Goal: Task Accomplishment & Management: Manage account settings

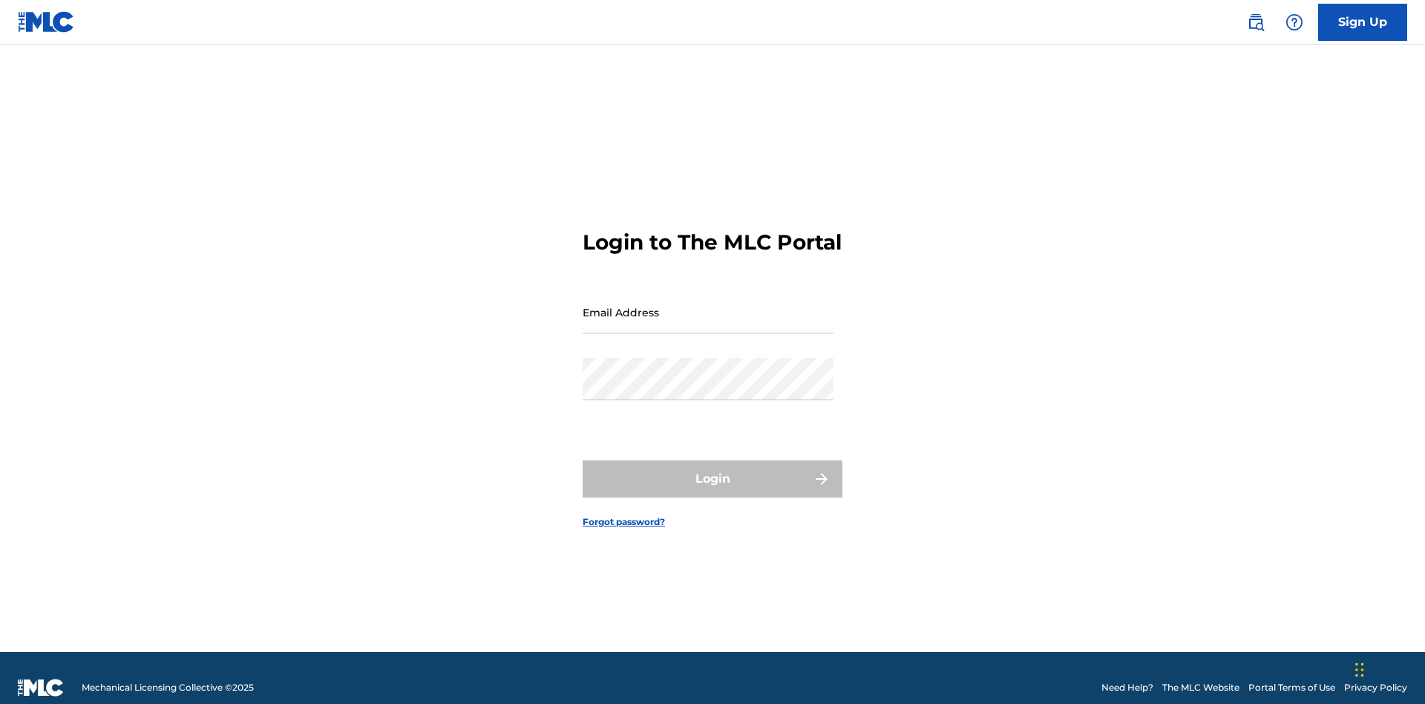
scroll to position [19, 0]
click at [708, 305] on input "Email Address" at bounding box center [708, 312] width 251 height 42
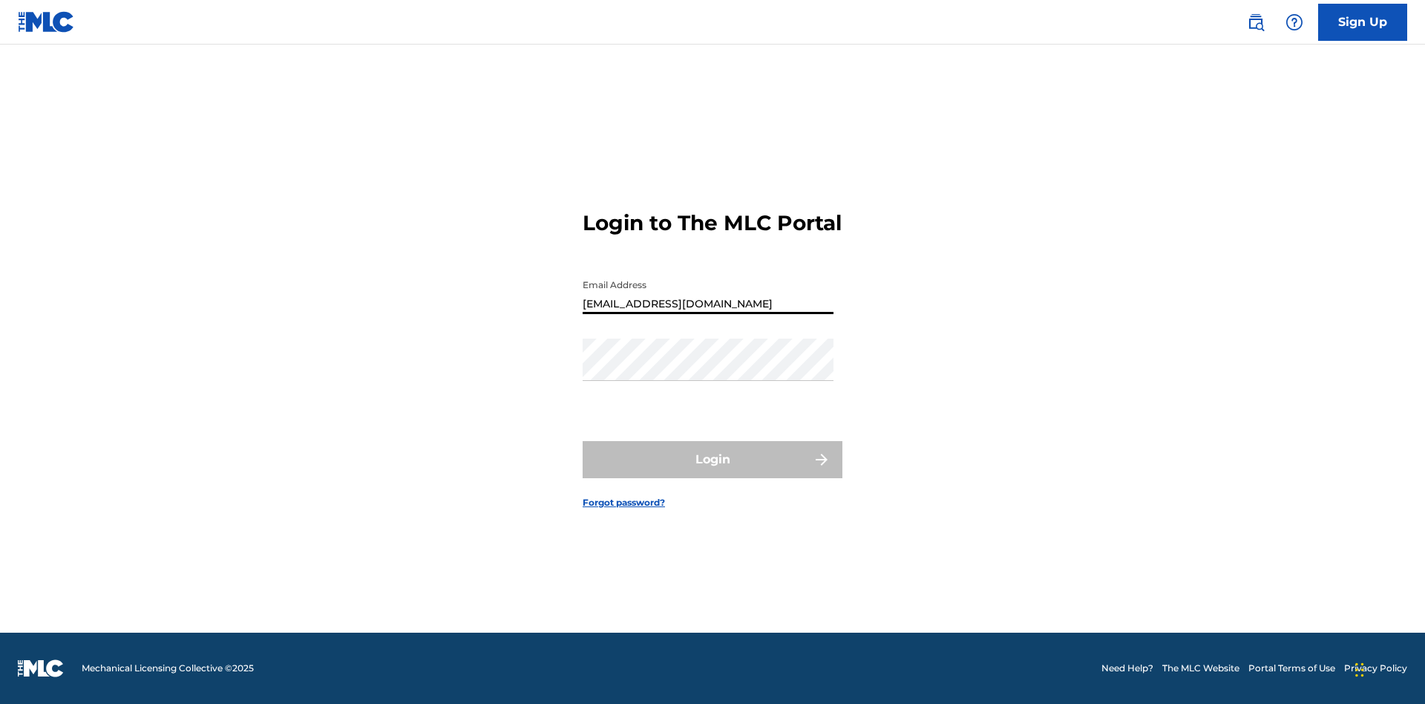
type input "[EMAIL_ADDRESS][DOMAIN_NAME]"
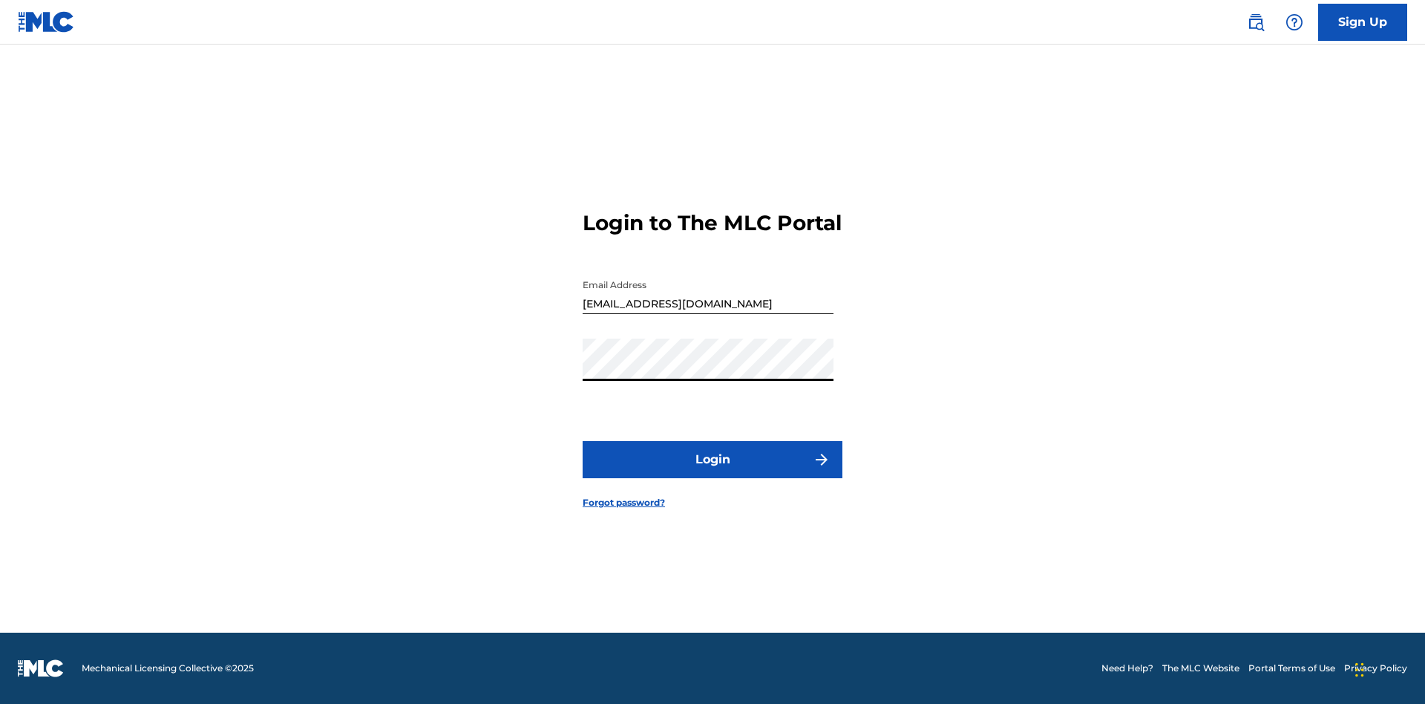
click at [713, 472] on button "Login" at bounding box center [713, 459] width 260 height 37
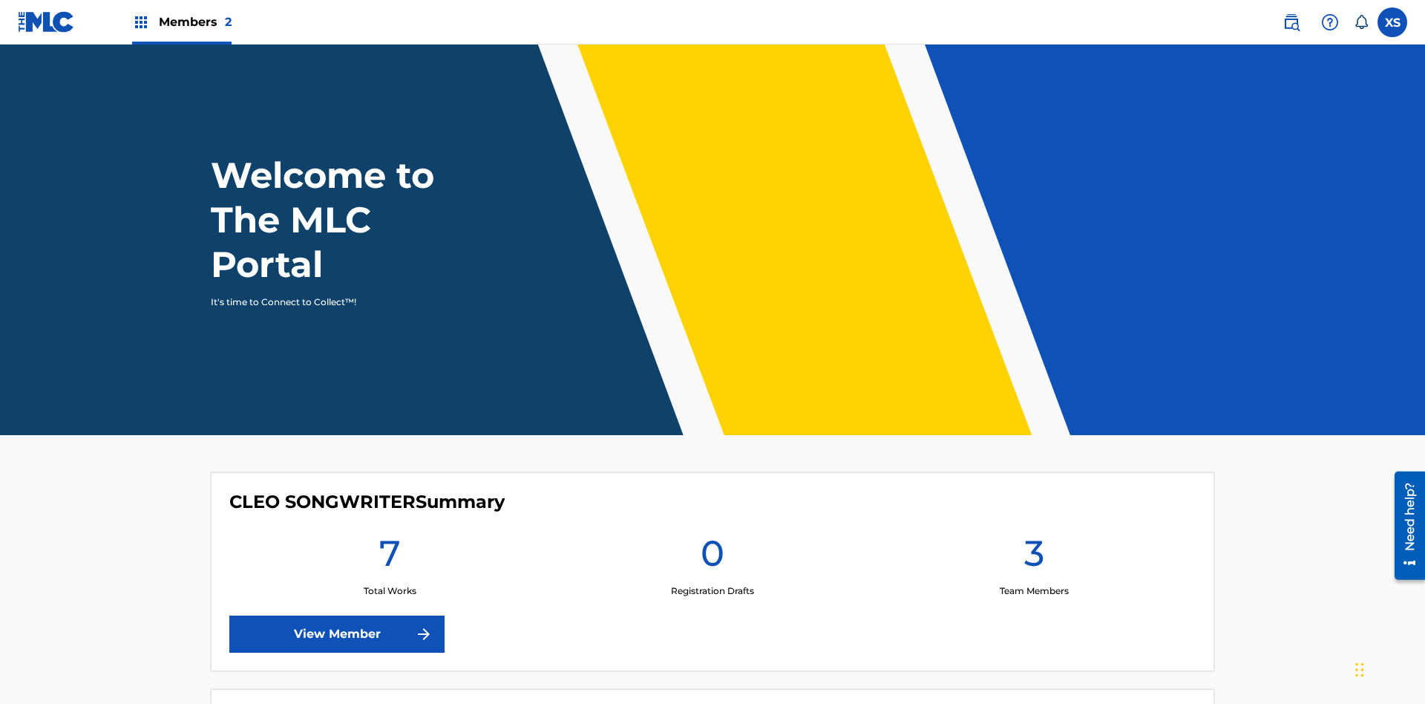
scroll to position [64, 0]
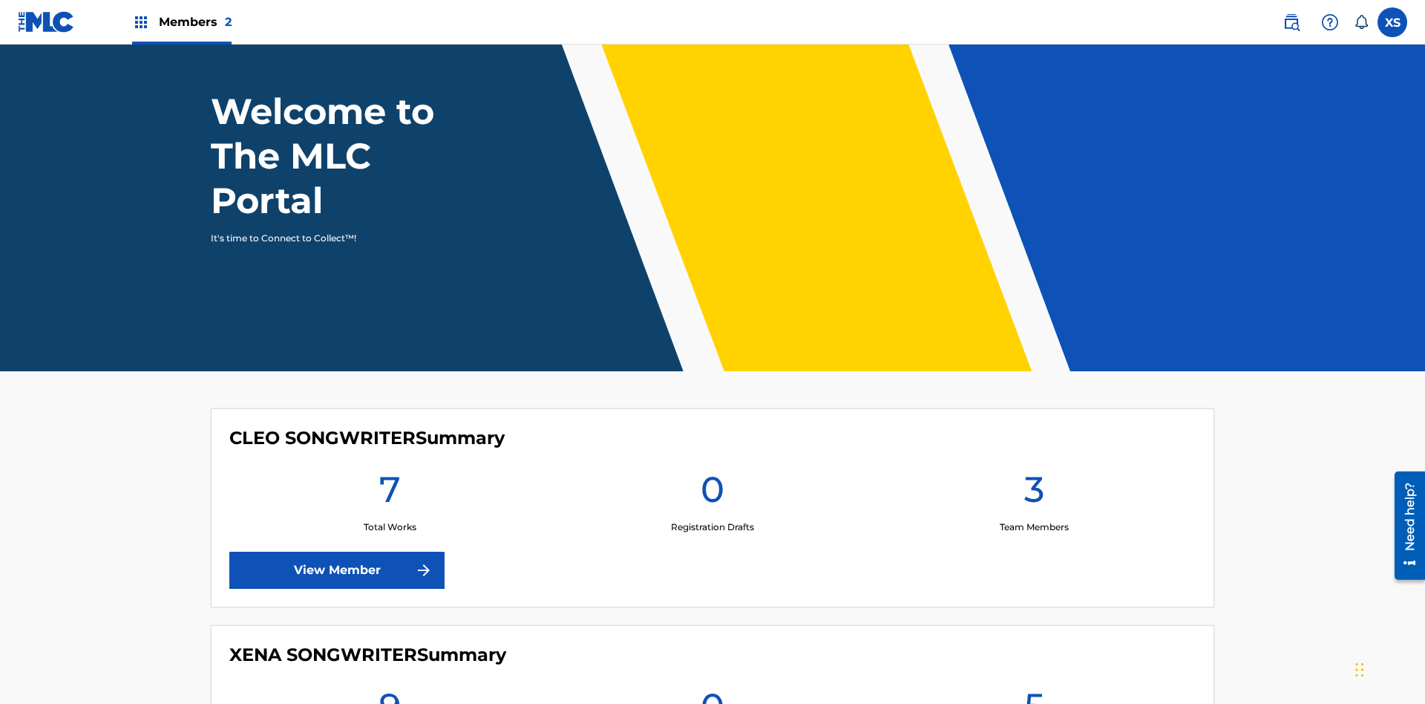
click at [181, 22] on span "Members 2" at bounding box center [195, 21] width 73 height 17
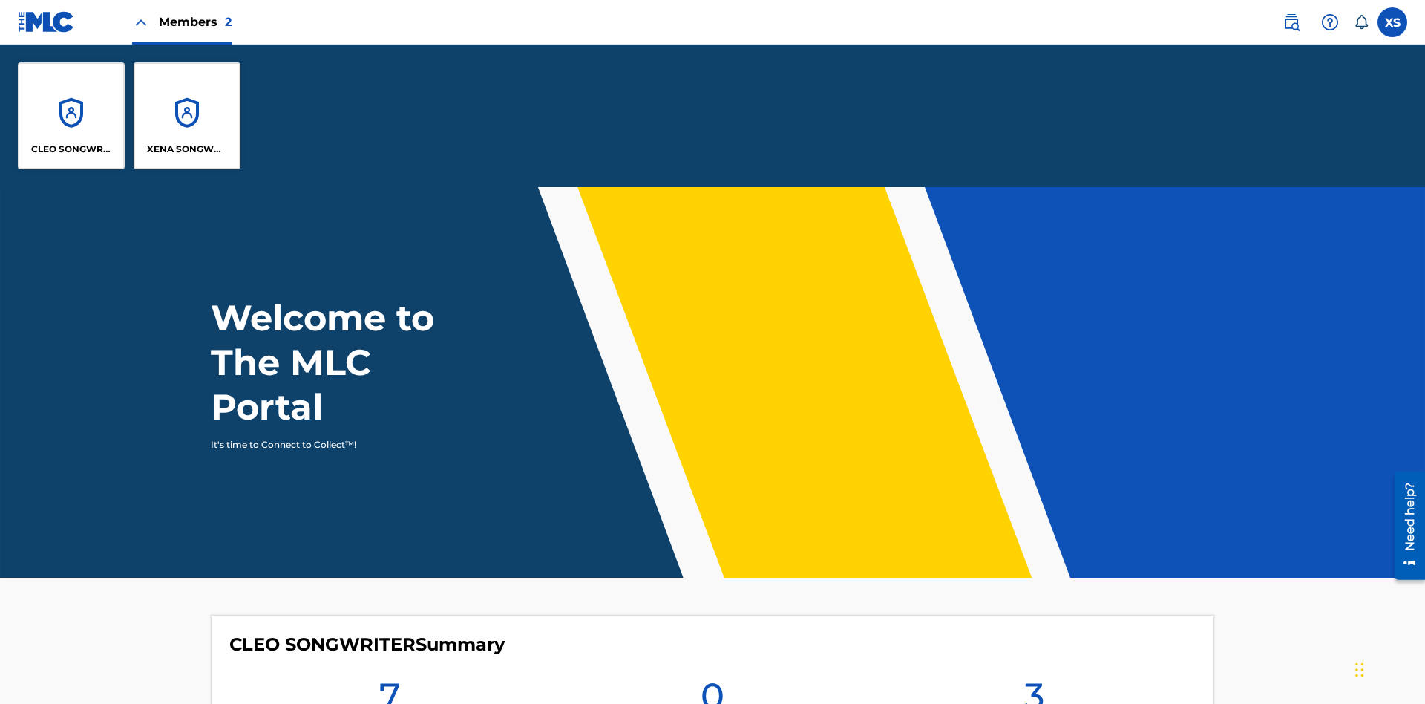
scroll to position [0, 0]
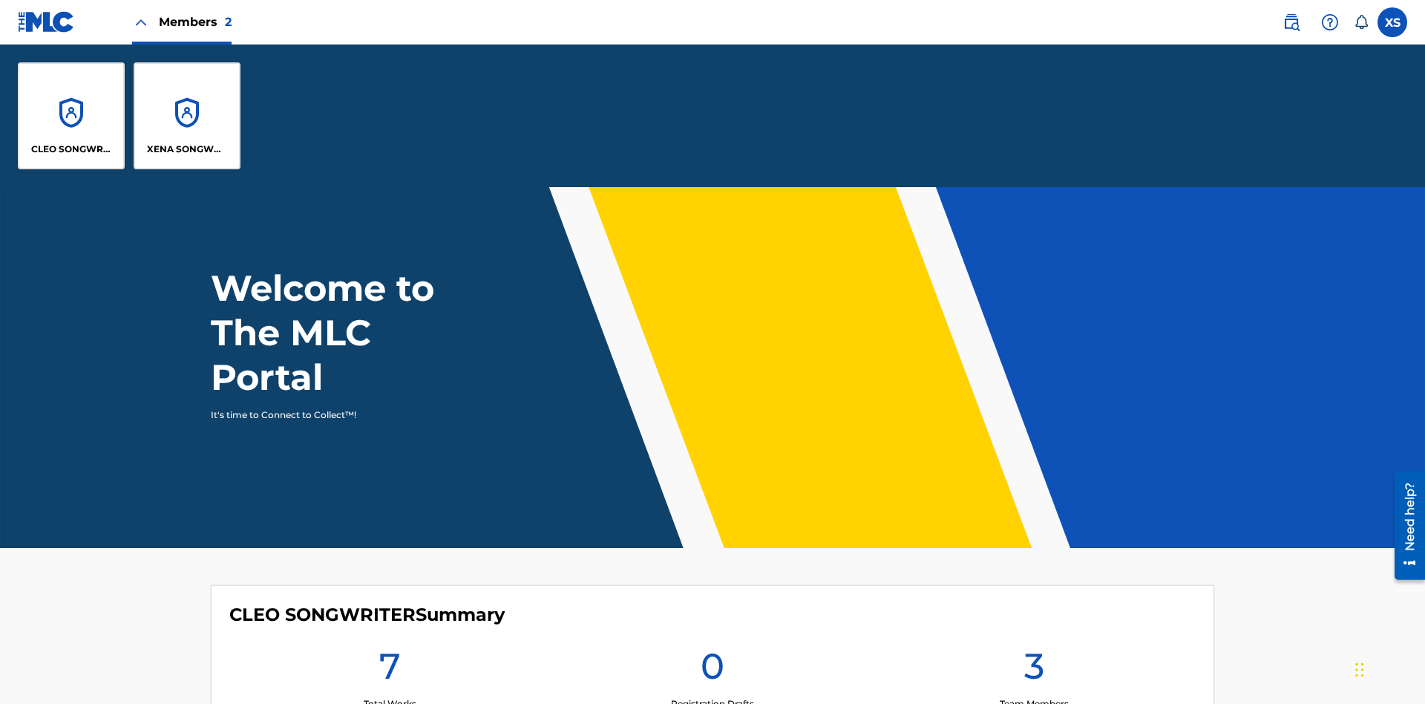
click at [187, 149] on p "XENA SONGWRITER" at bounding box center [187, 149] width 81 height 13
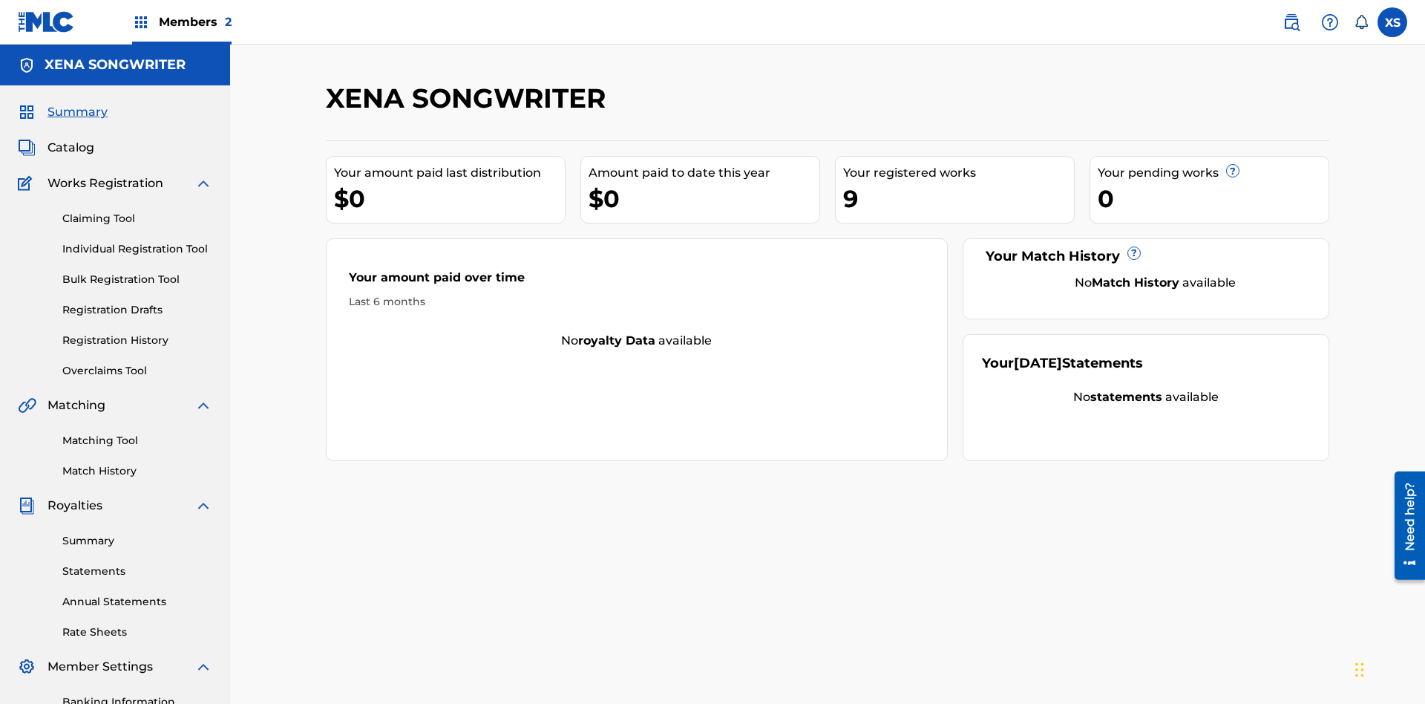
click at [71, 139] on span "Catalog" at bounding box center [71, 148] width 47 height 18
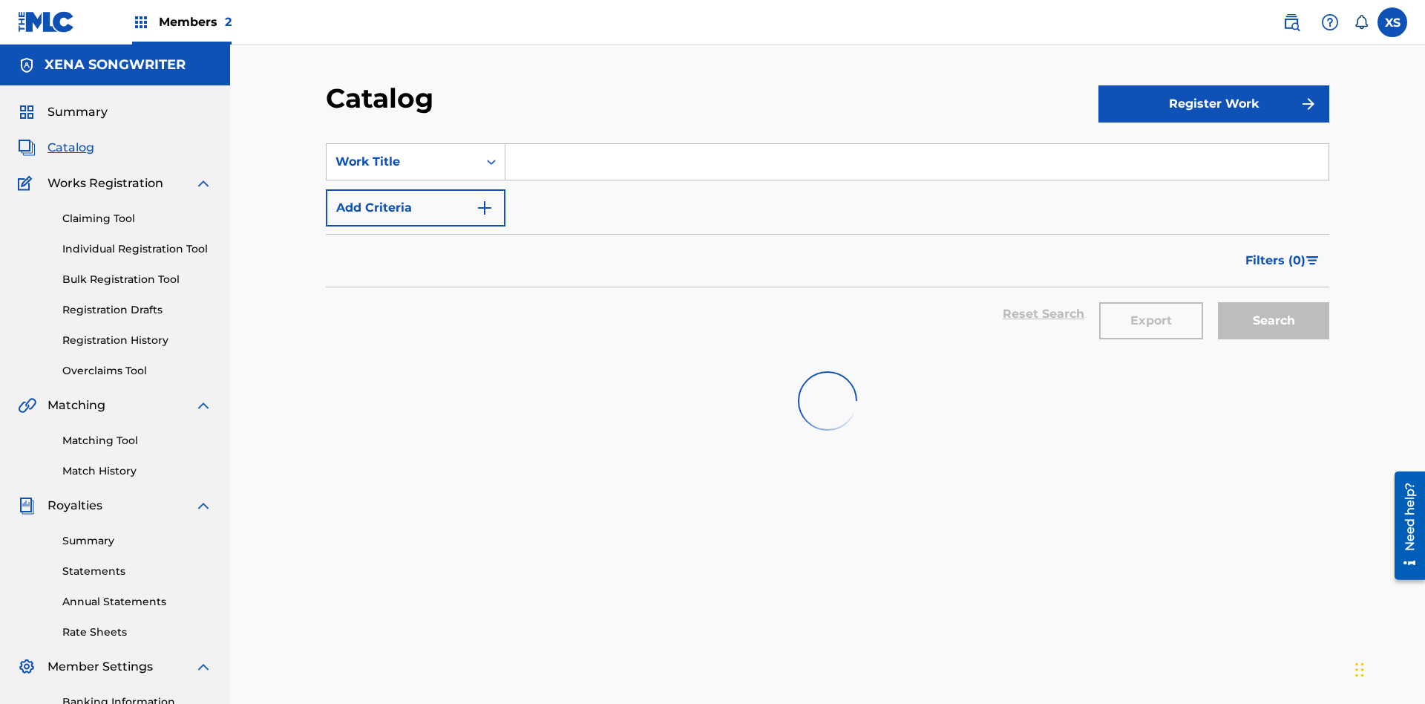
click at [1393, 22] on label at bounding box center [1393, 22] width 30 height 30
click at [1393, 22] on input "XS Xena Songwriter [EMAIL_ADDRESS][DOMAIN_NAME] Notification Preferences Profil…" at bounding box center [1393, 22] width 0 height 0
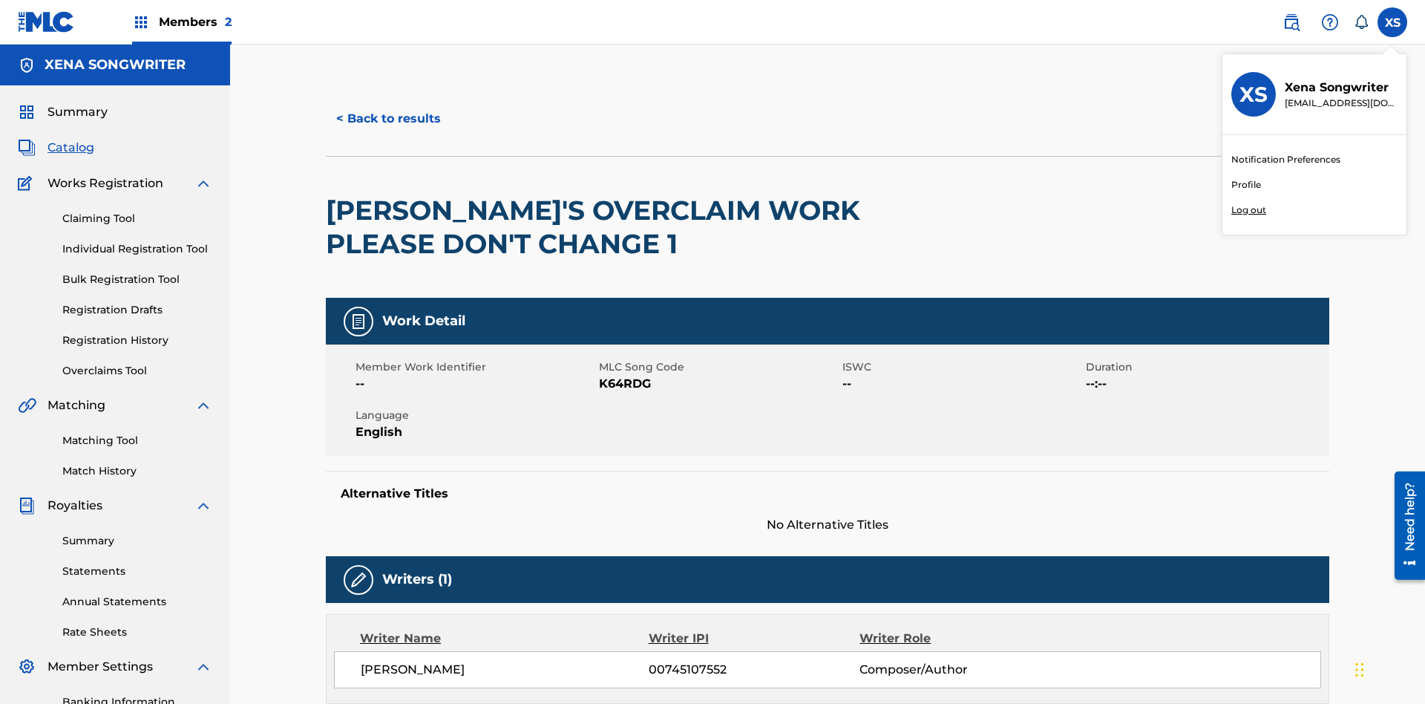
click at [1249, 210] on p "Log out" at bounding box center [1249, 209] width 35 height 13
click at [1393, 22] on input "XS Xena Songwriter [EMAIL_ADDRESS][DOMAIN_NAME] Notification Preferences Profil…" at bounding box center [1393, 22] width 0 height 0
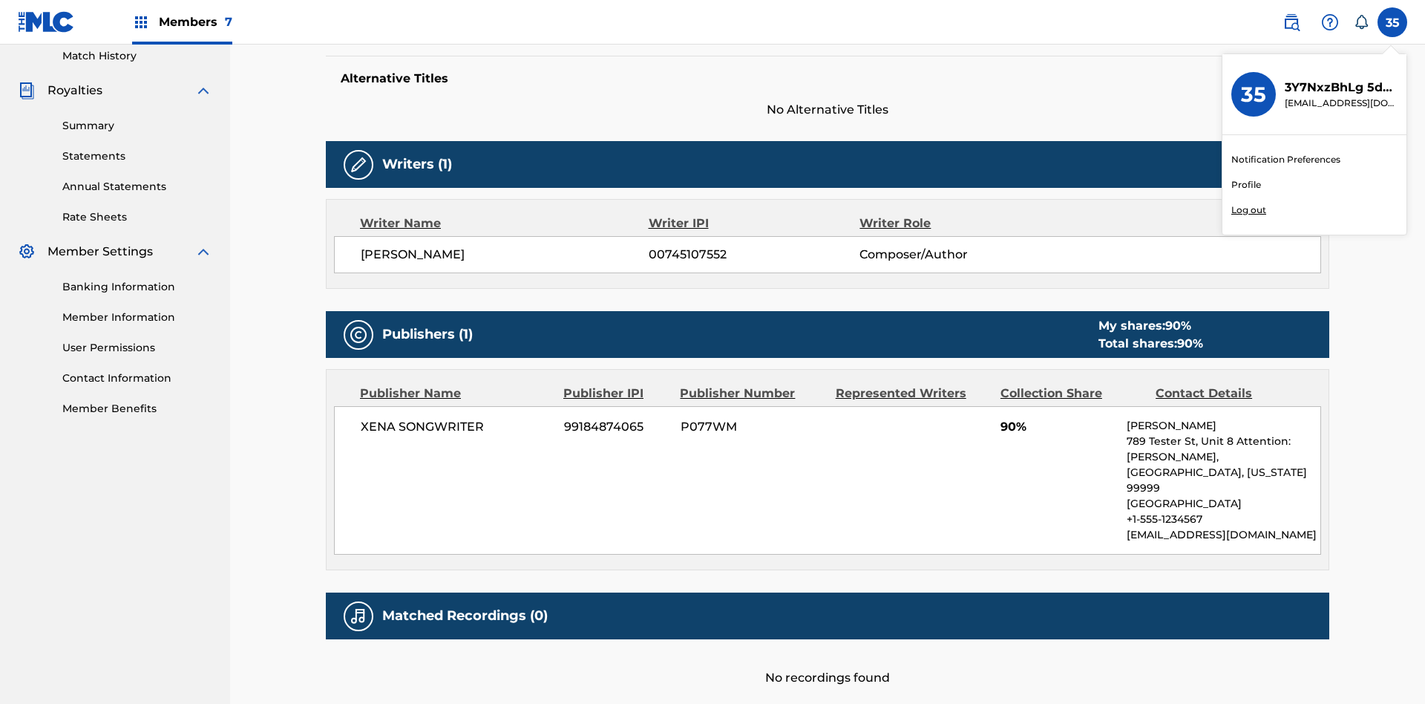
click at [1249, 210] on p "Log out" at bounding box center [1249, 209] width 35 height 13
click at [1393, 22] on input "35 3Y7NxzBhLg 5dnp0Km8at cleosongwriter@gmail.com Notification Preferences Prof…" at bounding box center [1393, 22] width 0 height 0
